Goal: Task Accomplishment & Management: Manage account settings

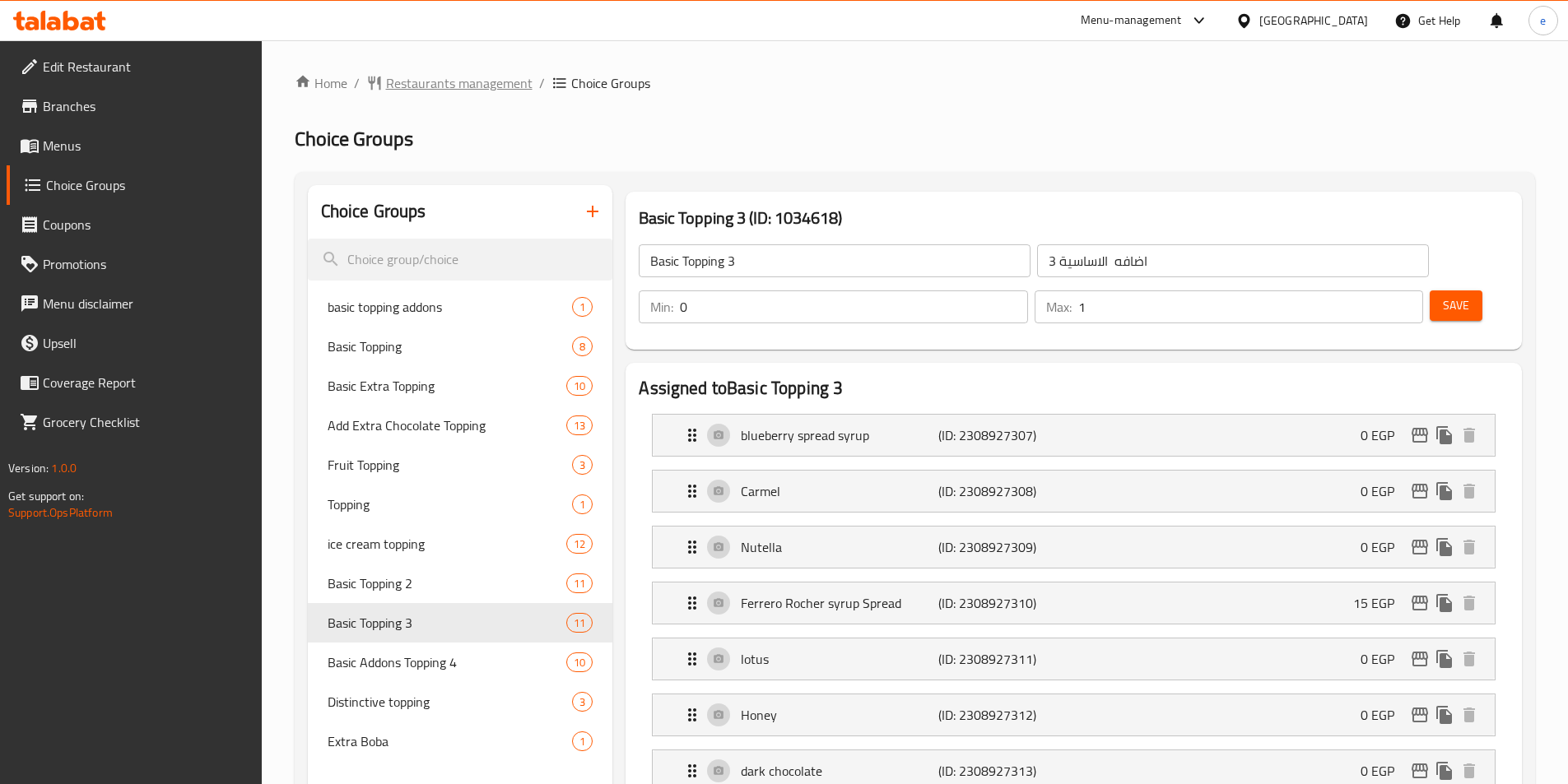
drag, startPoint x: 452, startPoint y: 64, endPoint x: 451, endPoint y: 88, distance: 24.0
click at [451, 89] on span "Restaurants management" at bounding box center [459, 83] width 147 height 20
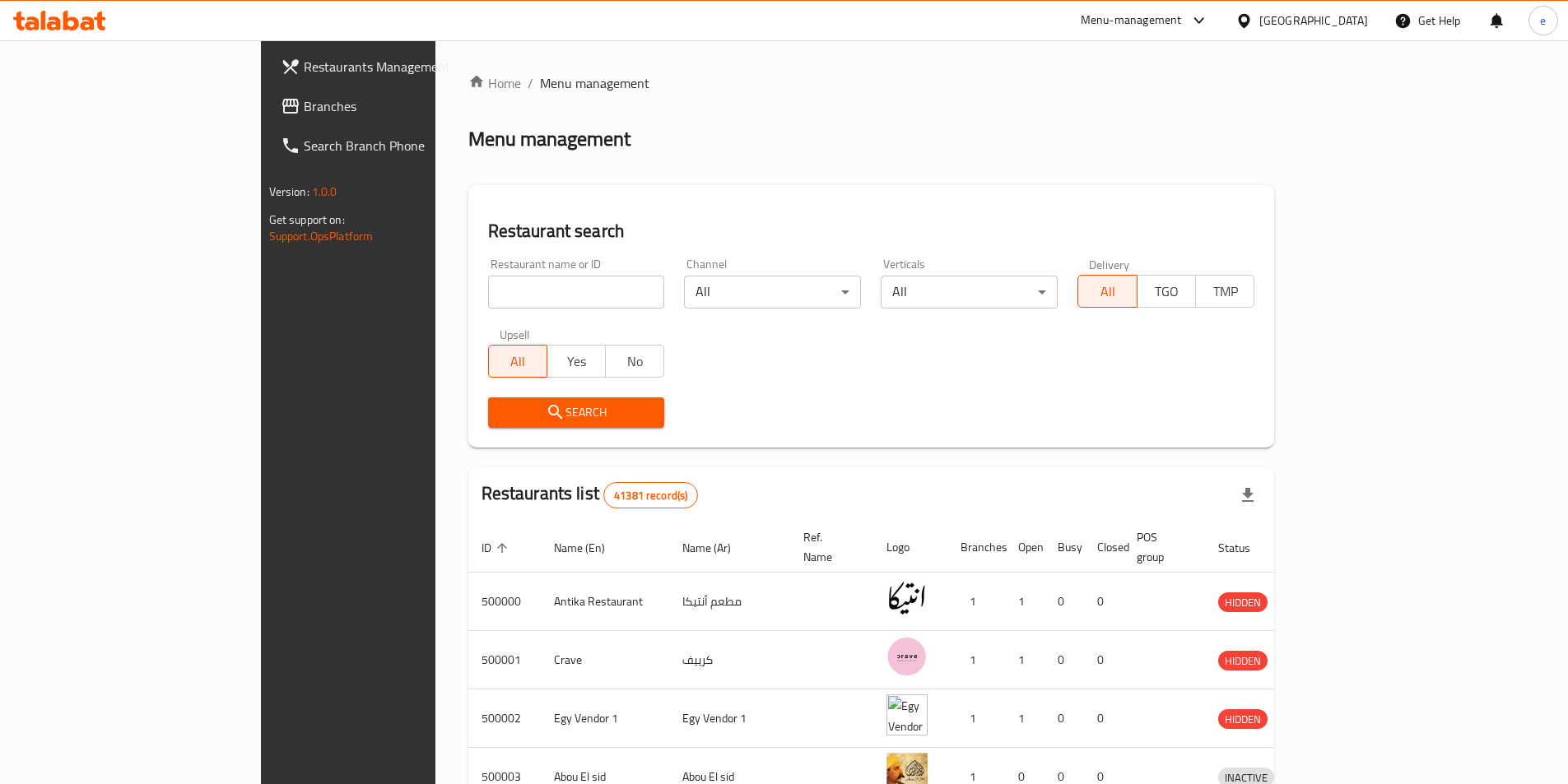
click at [267, 95] on link "Branches" at bounding box center [395, 106] width 255 height 39
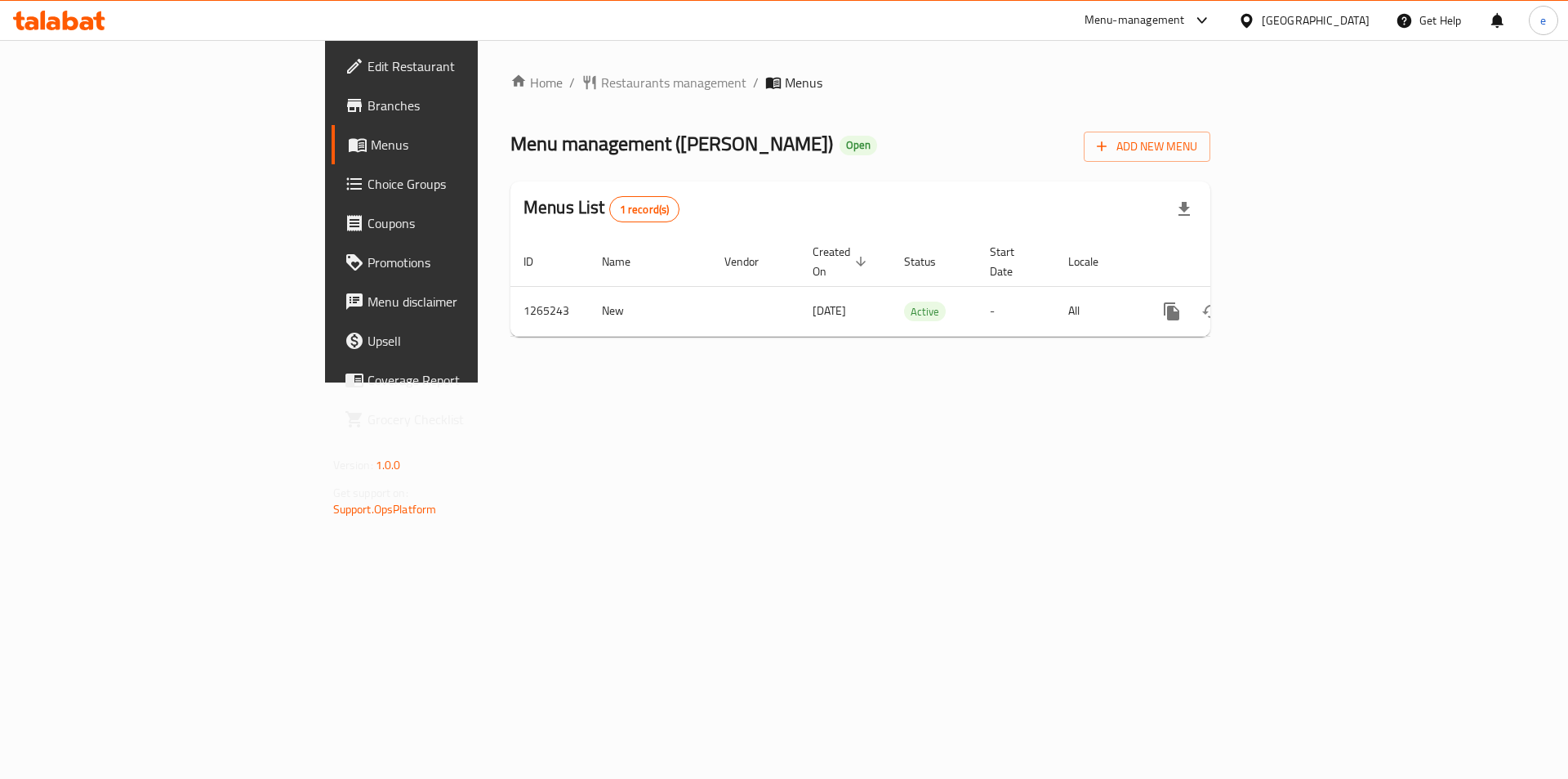
click at [325, 178] on div "Edit Restaurant Branches Menus Choice Groups Coupons Promotions Menu disclaimer…" at bounding box center [784, 211] width 919 height 342
click at [368, 176] on span "Choice Groups" at bounding box center [471, 184] width 206 height 20
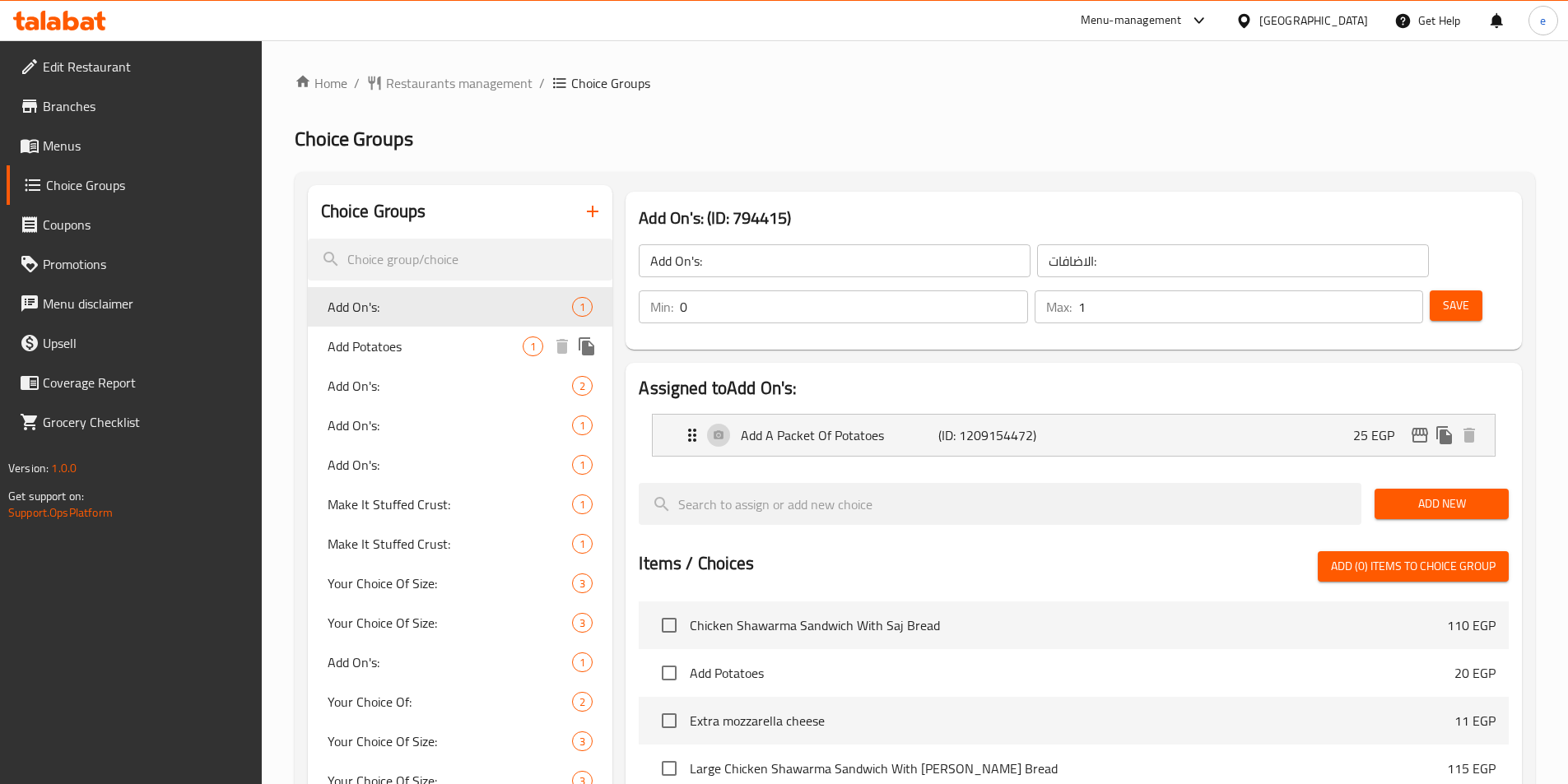
click at [379, 346] on span "Add Potatoes" at bounding box center [425, 346] width 196 height 20
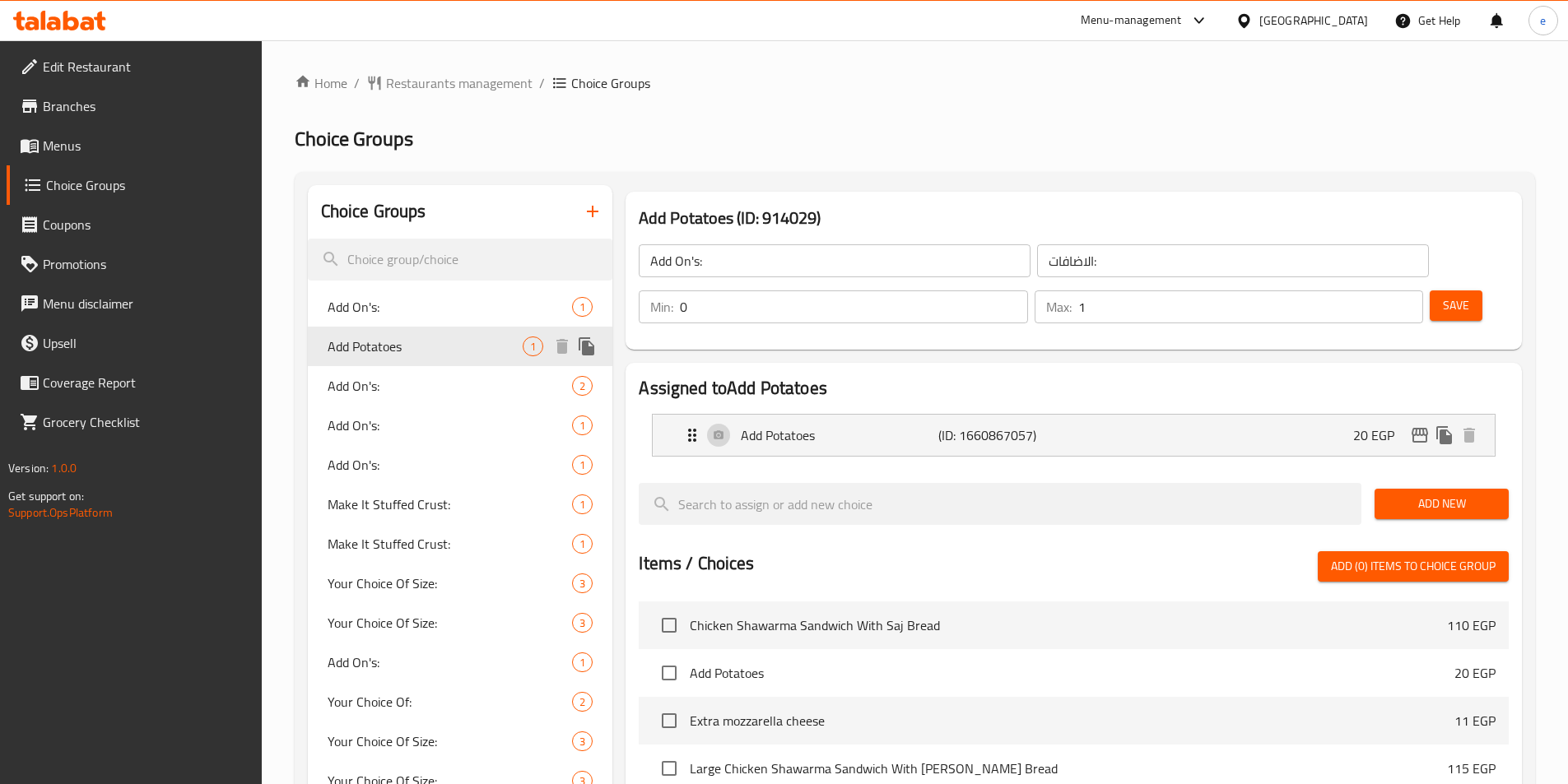
type input "Add Potatoes"
type input "اضافة بطاطس"
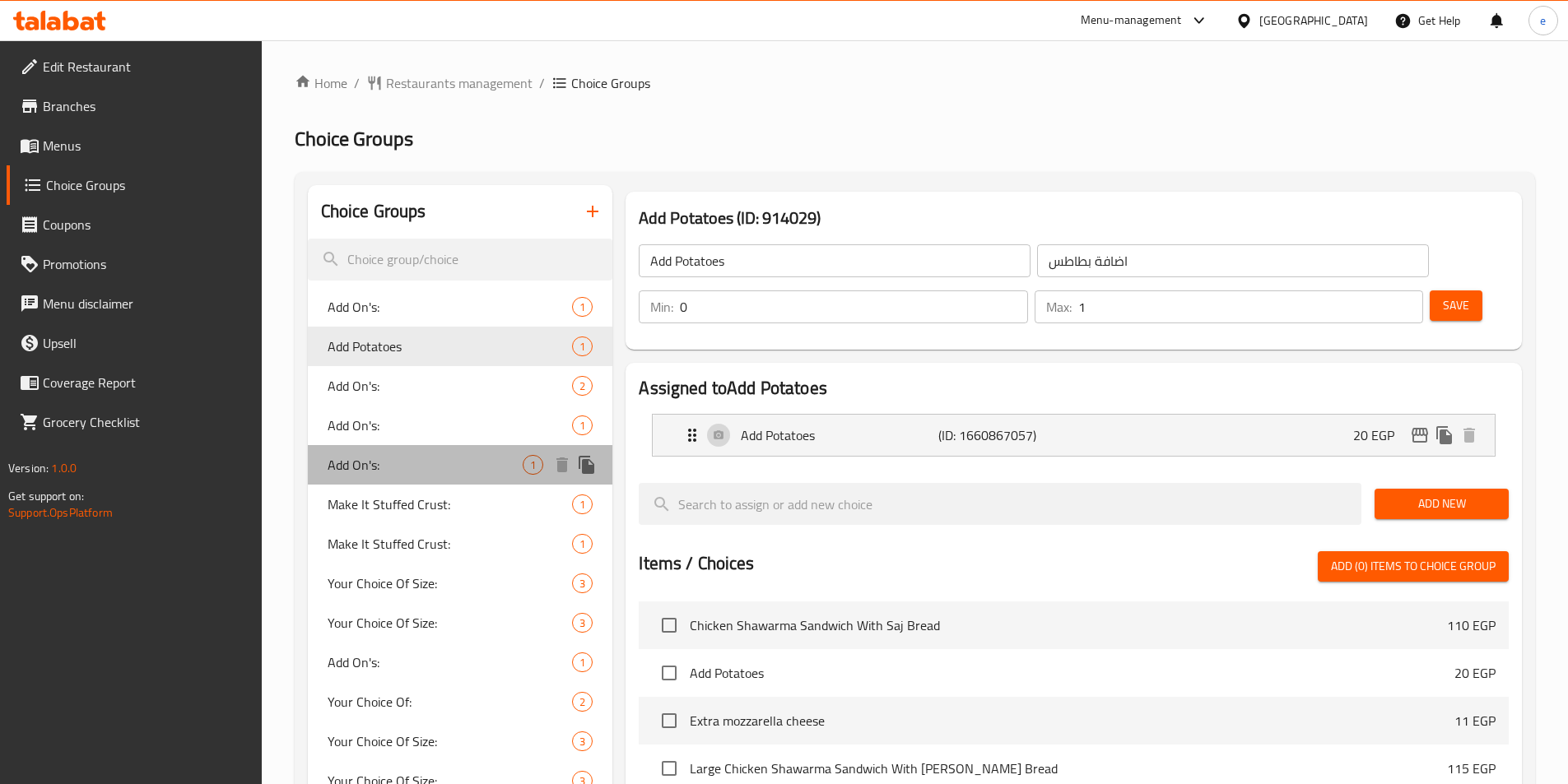
click at [387, 456] on span "Add On's:" at bounding box center [425, 465] width 196 height 20
type input "Add On's:"
type input "الإضافات:"
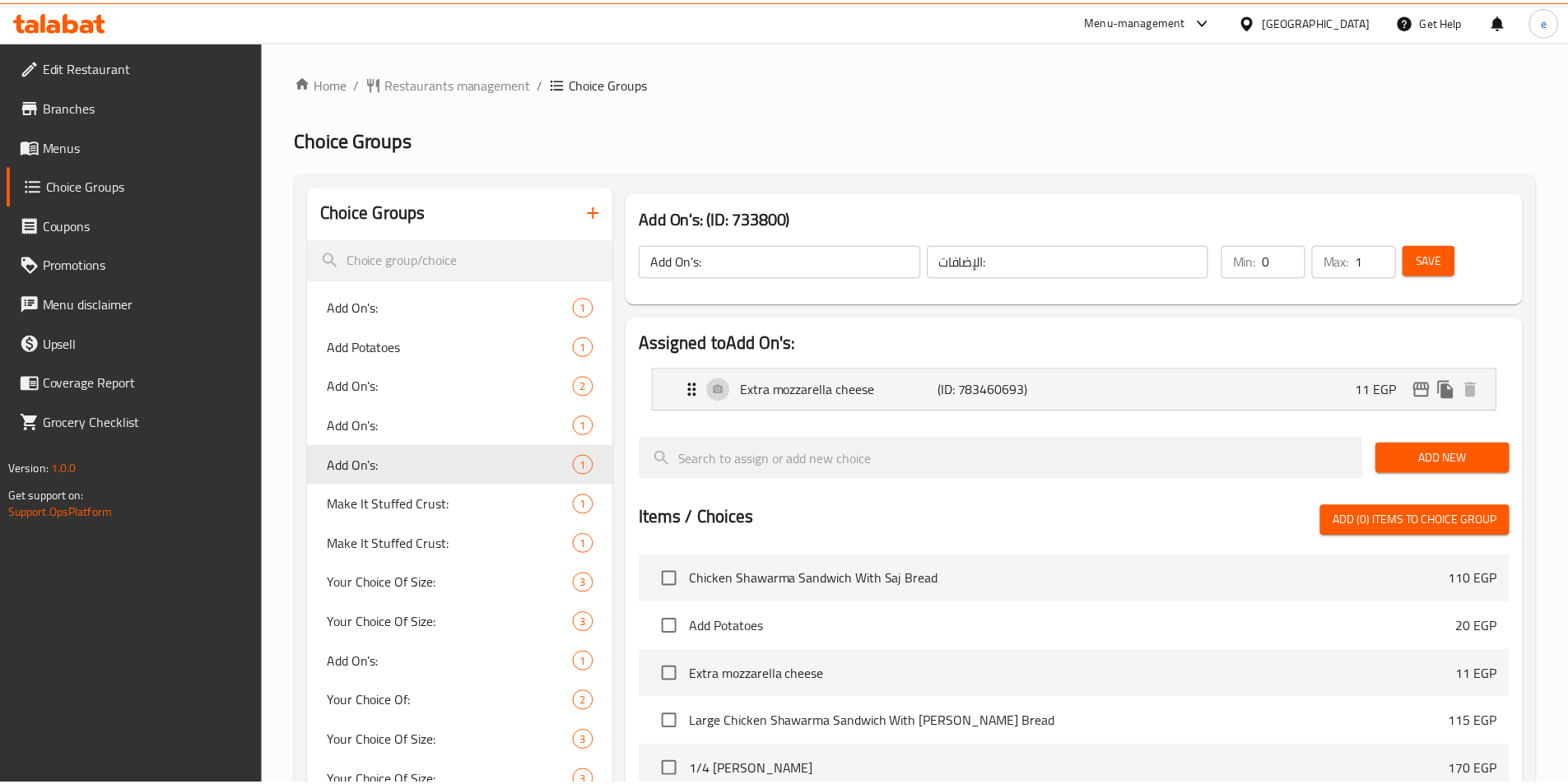
scroll to position [416, 0]
